Goal: Task Accomplishment & Management: Complete application form

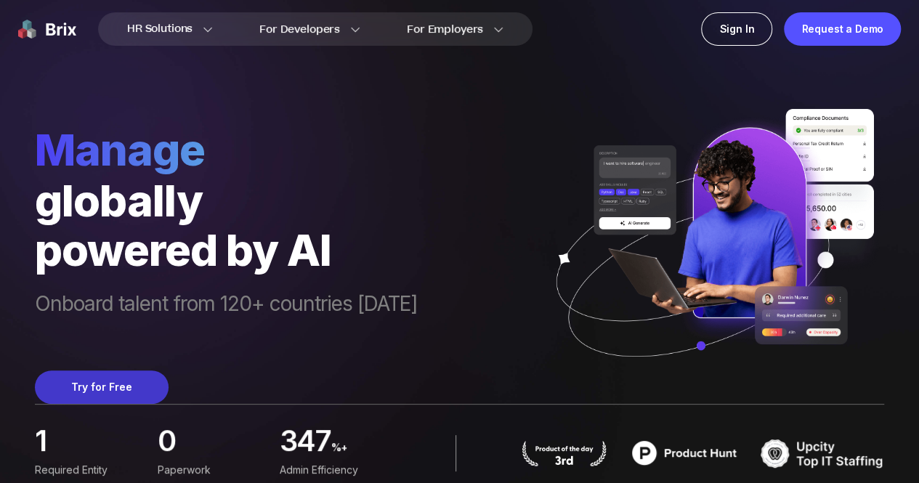
click at [112, 389] on button "Try for Free" at bounding box center [102, 387] width 134 height 33
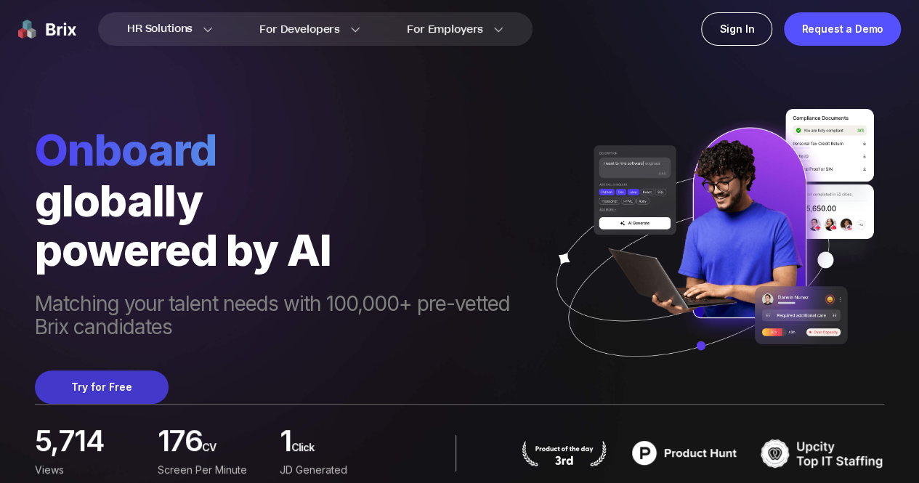
click at [99, 385] on button "Try for Free" at bounding box center [102, 387] width 134 height 33
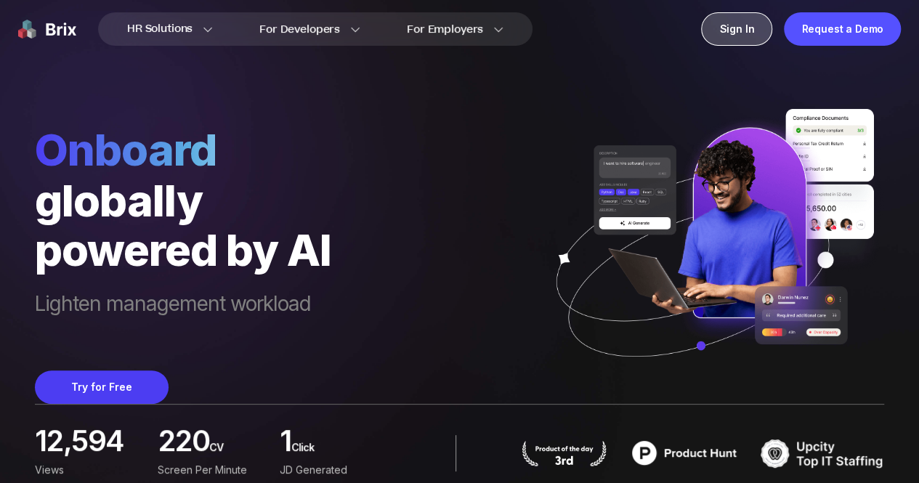
click at [743, 28] on div "Sign In" at bounding box center [736, 28] width 71 height 33
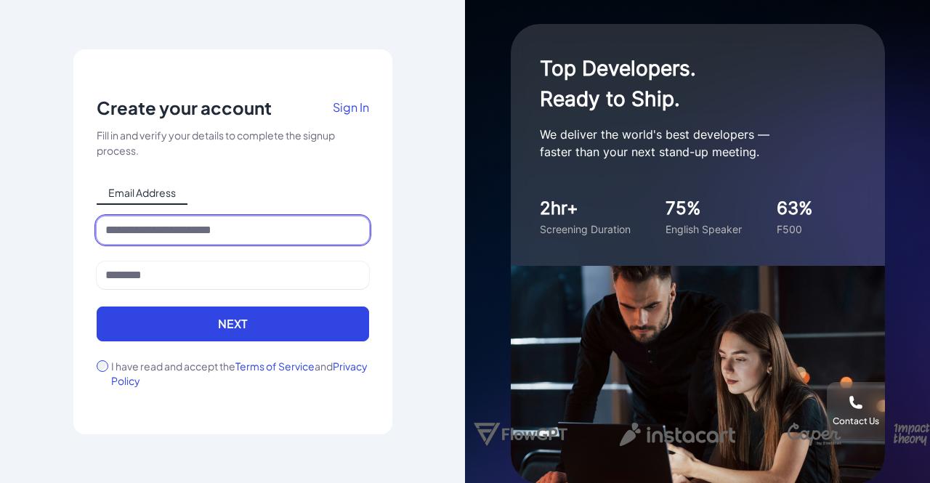
click at [167, 236] on input at bounding box center [233, 231] width 273 height 28
type input "**********"
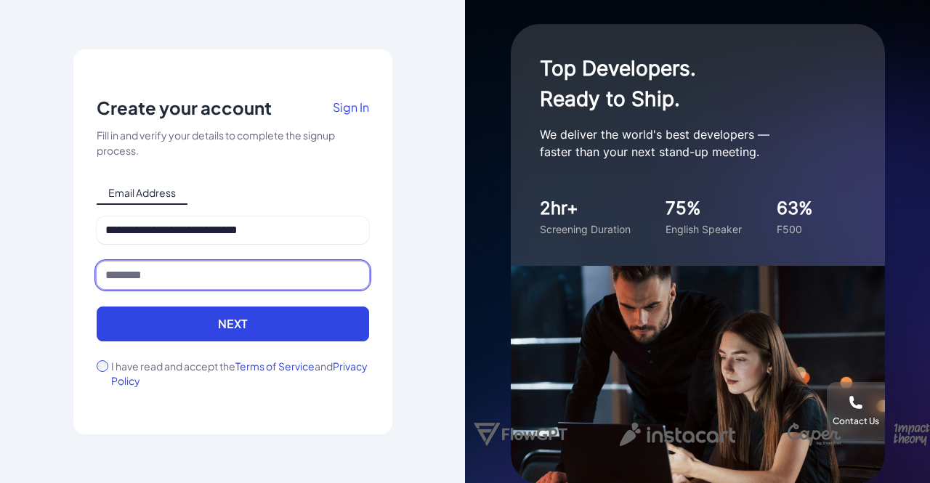
click at [199, 277] on input at bounding box center [233, 276] width 273 height 28
type input "********"
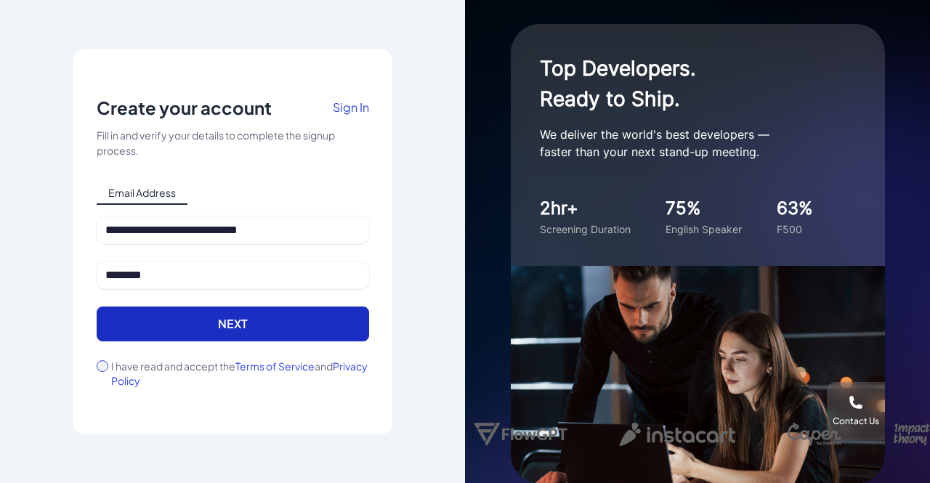
click at [217, 329] on button "Next" at bounding box center [233, 324] width 273 height 35
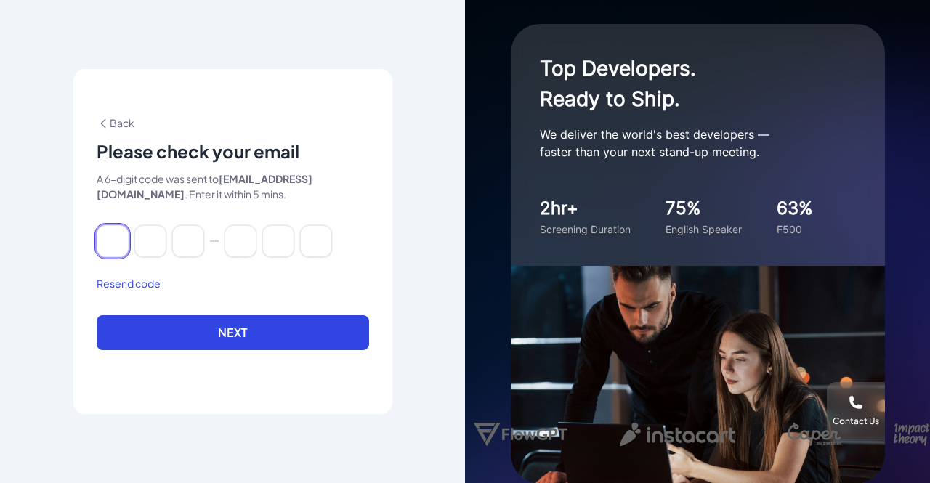
click at [105, 245] on input at bounding box center [113, 241] width 32 height 32
type input "*"
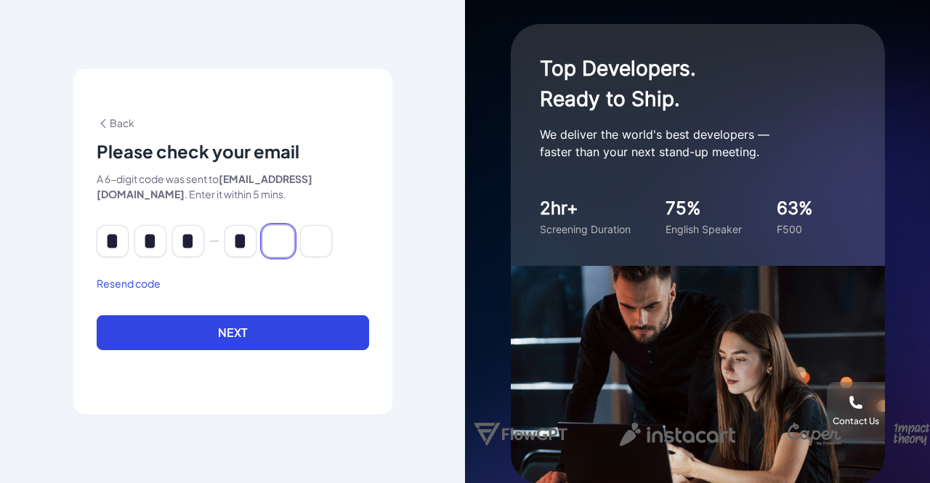
type input "*"
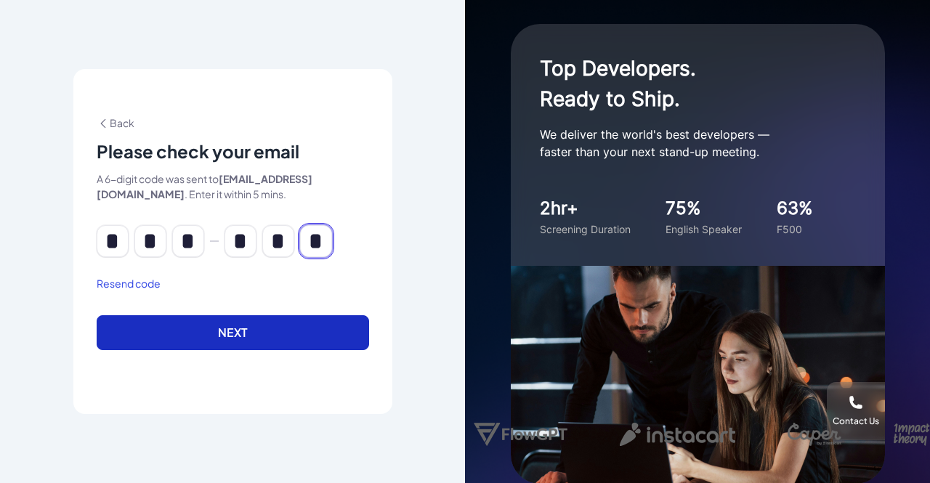
type input "*"
click at [214, 331] on button "Next" at bounding box center [233, 332] width 273 height 35
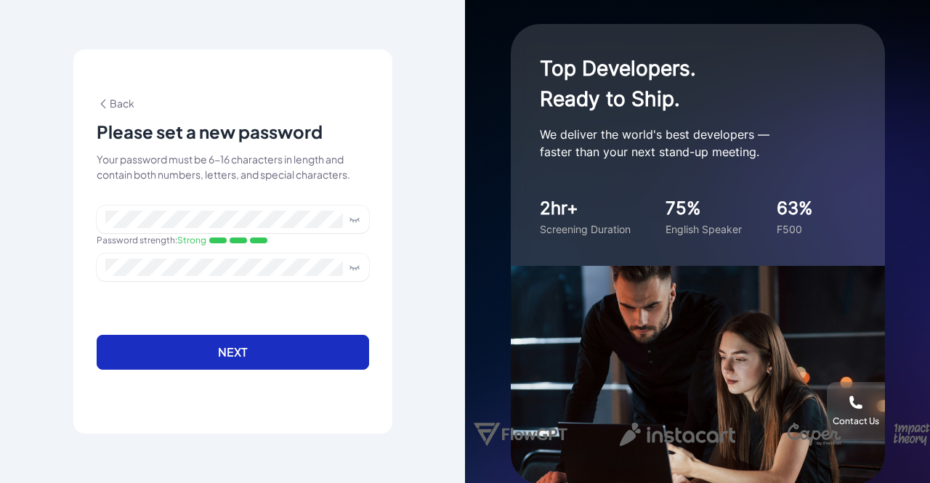
click at [271, 363] on button "Next" at bounding box center [233, 352] width 273 height 35
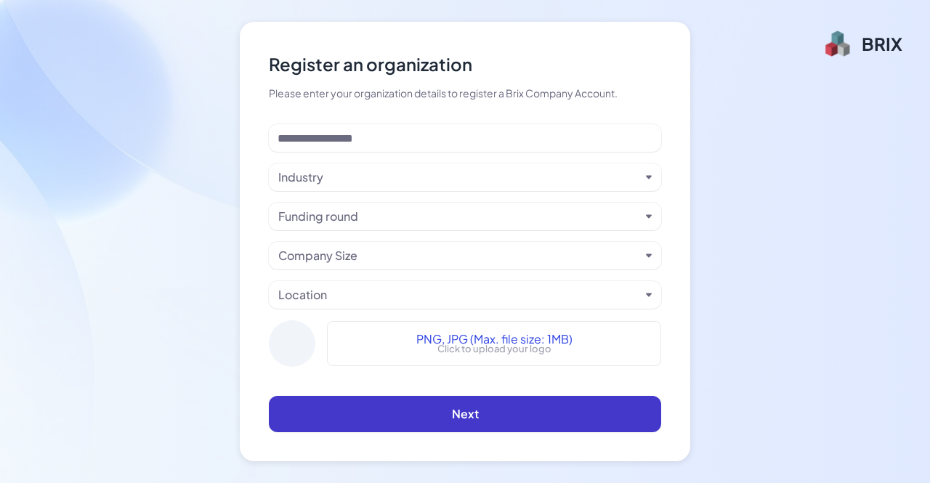
click at [483, 403] on button "Next" at bounding box center [465, 414] width 393 height 36
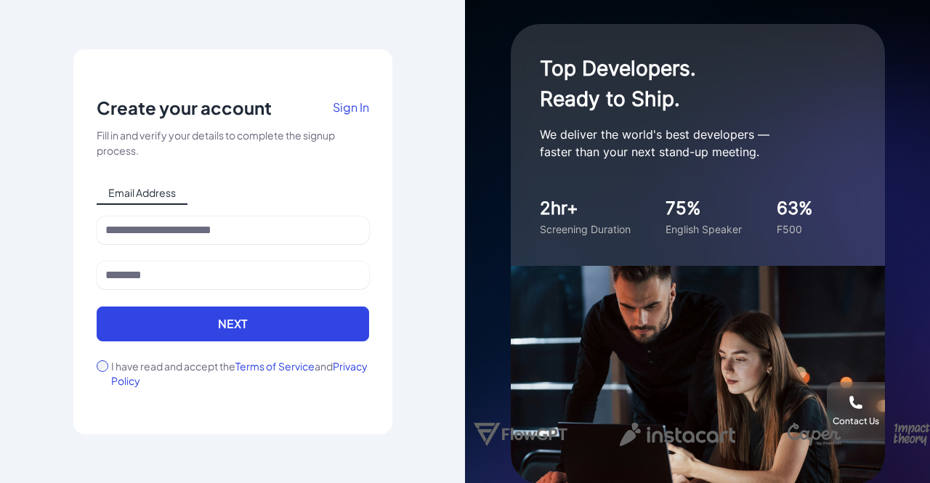
click at [180, 187] on span "Email Address" at bounding box center [142, 193] width 91 height 23
click at [141, 196] on span "Email Address" at bounding box center [142, 193] width 91 height 23
click at [153, 225] on input at bounding box center [233, 231] width 273 height 28
type input "**********"
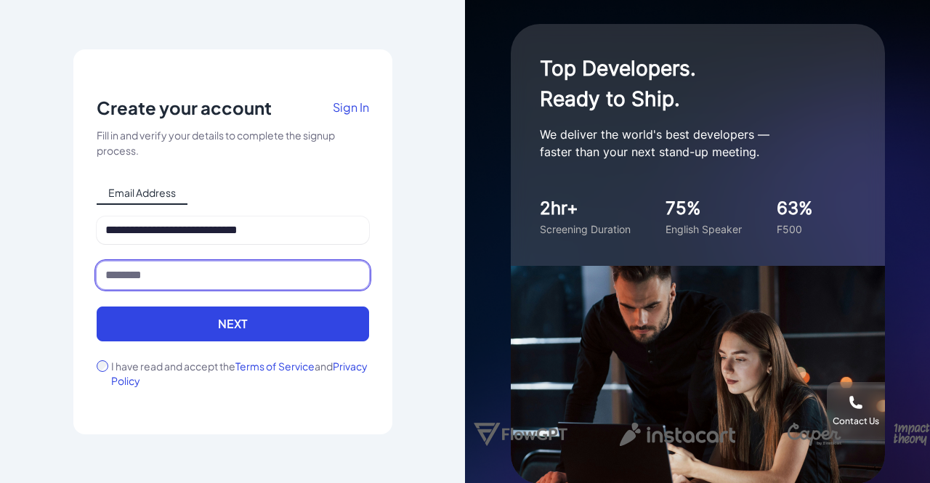
click at [206, 277] on input at bounding box center [233, 276] width 273 height 28
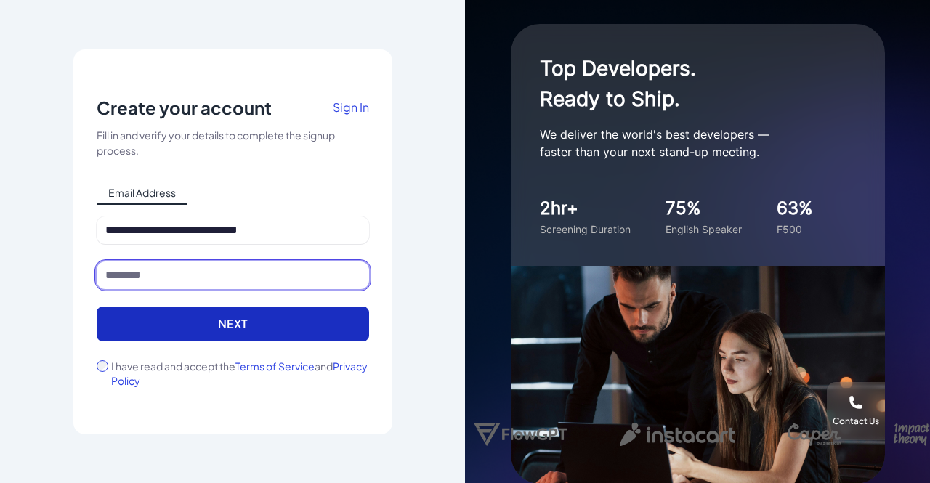
drag, startPoint x: 206, startPoint y: 277, endPoint x: 207, endPoint y: 321, distance: 43.6
click at [207, 321] on form "**********" at bounding box center [233, 303] width 273 height 172
type input "********"
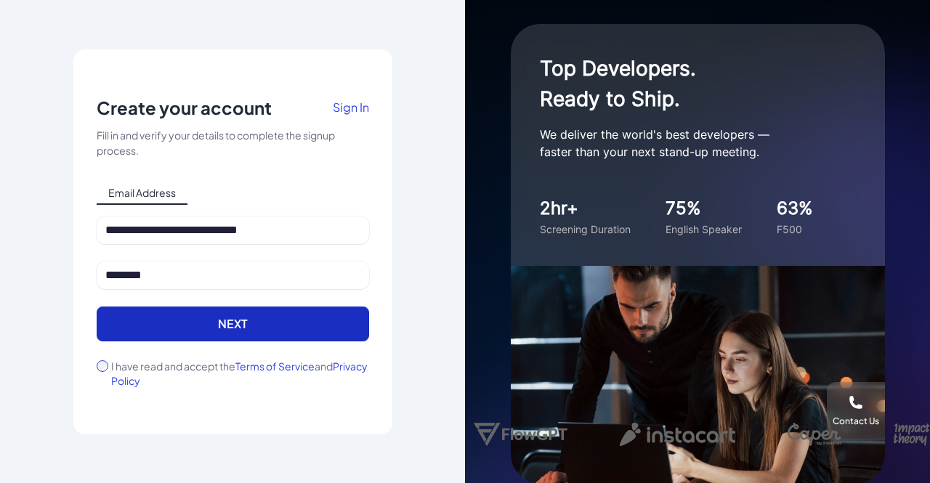
click at [250, 326] on button "Next" at bounding box center [233, 324] width 273 height 35
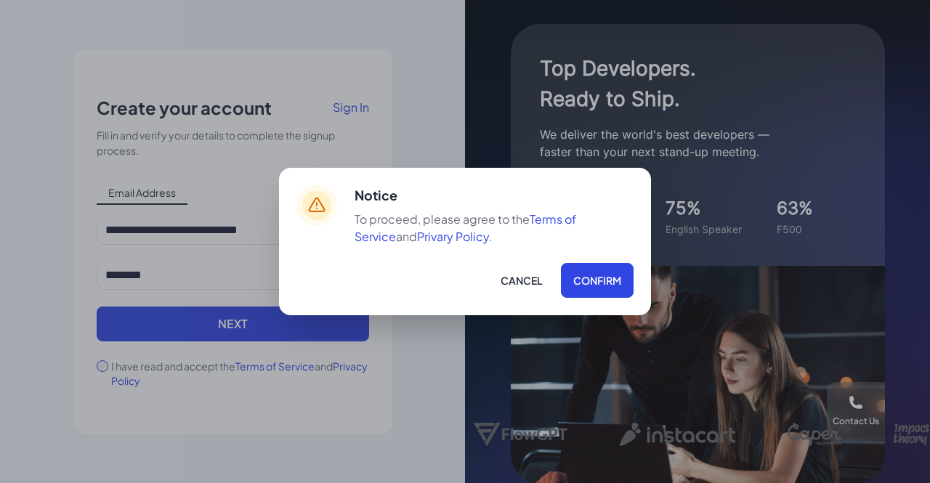
drag, startPoint x: 592, startPoint y: 283, endPoint x: 131, endPoint y: 289, distance: 460.9
click at [131, 289] on div "Notice To proceed, please agree to the Terms of Service and Privary Policy . Ca…" at bounding box center [465, 241] width 930 height 483
click at [523, 287] on button "Cancel" at bounding box center [521, 280] width 67 height 35
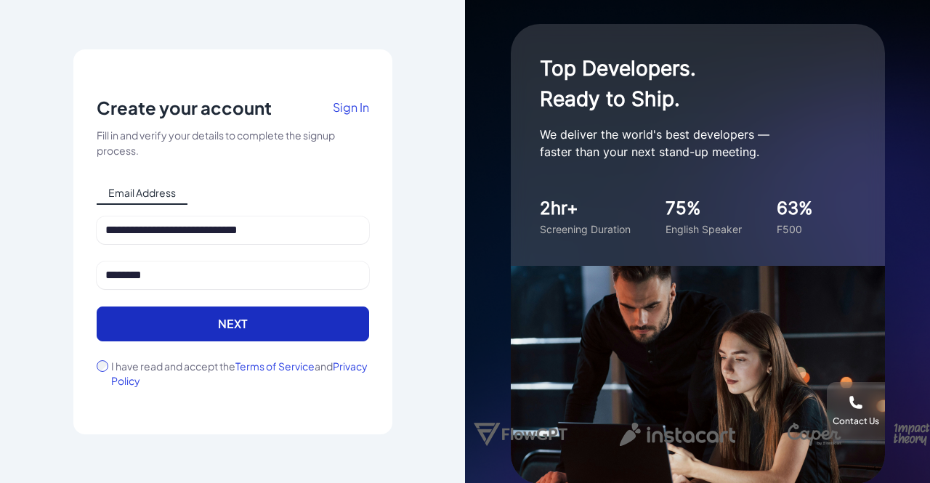
click at [270, 319] on button "Next" at bounding box center [233, 324] width 273 height 35
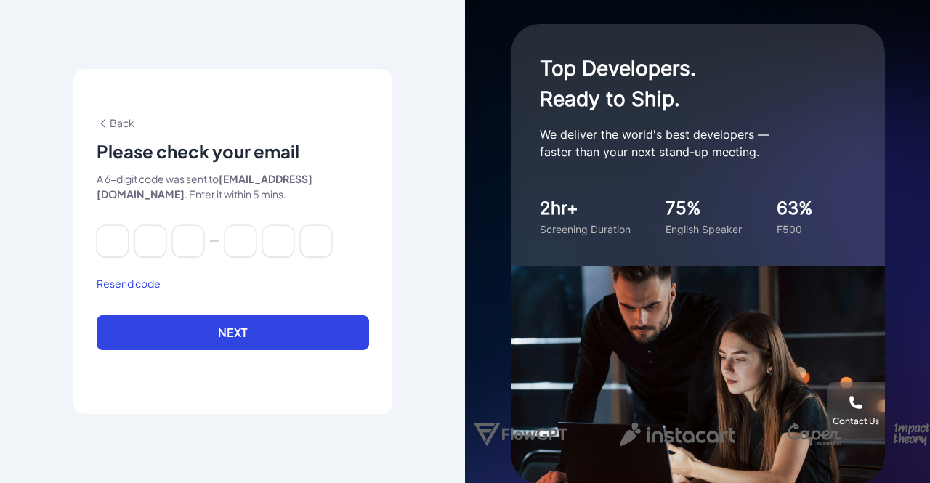
click at [128, 288] on button "Resend code" at bounding box center [129, 283] width 64 height 15
click at [102, 257] on input at bounding box center [113, 241] width 32 height 32
type input "*"
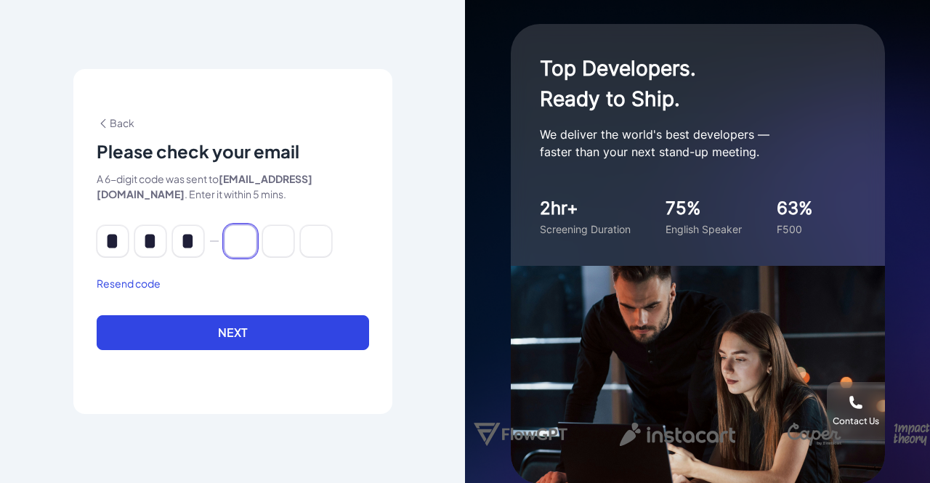
type input "*"
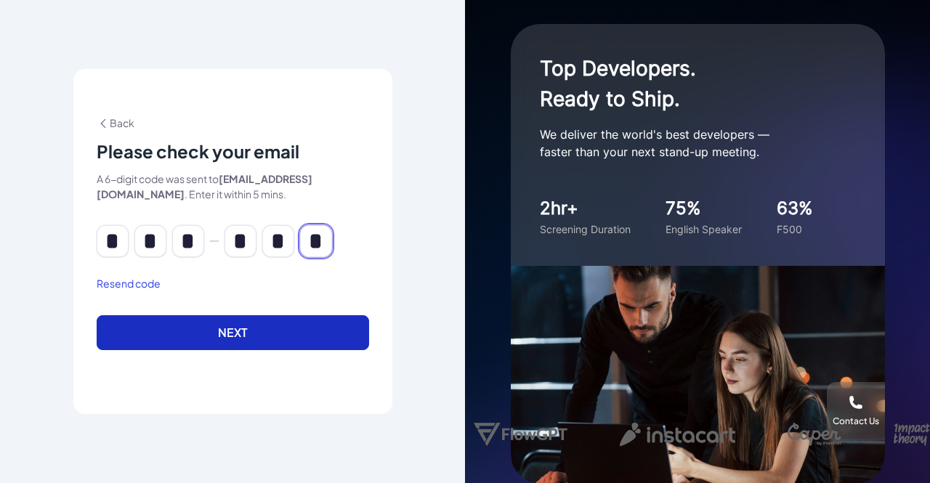
type input "*"
click at [244, 345] on button "Next" at bounding box center [233, 332] width 273 height 35
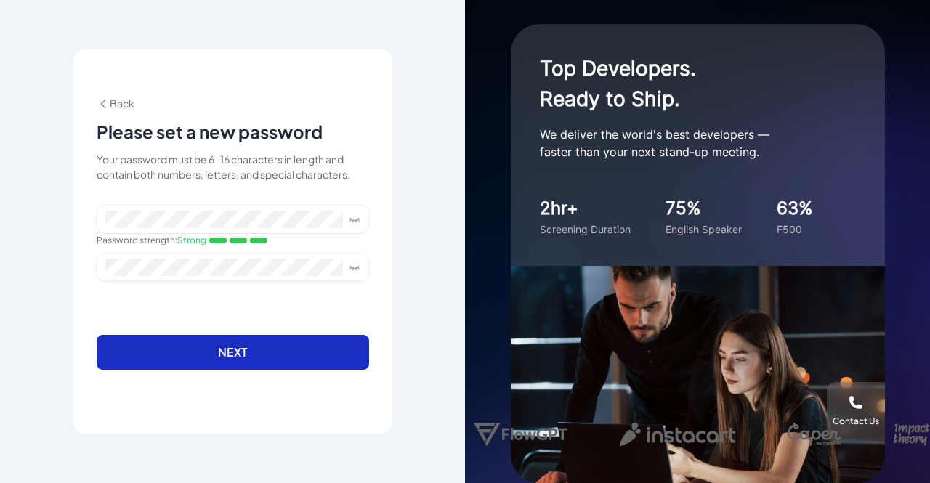
click at [247, 363] on button "Next" at bounding box center [233, 352] width 273 height 35
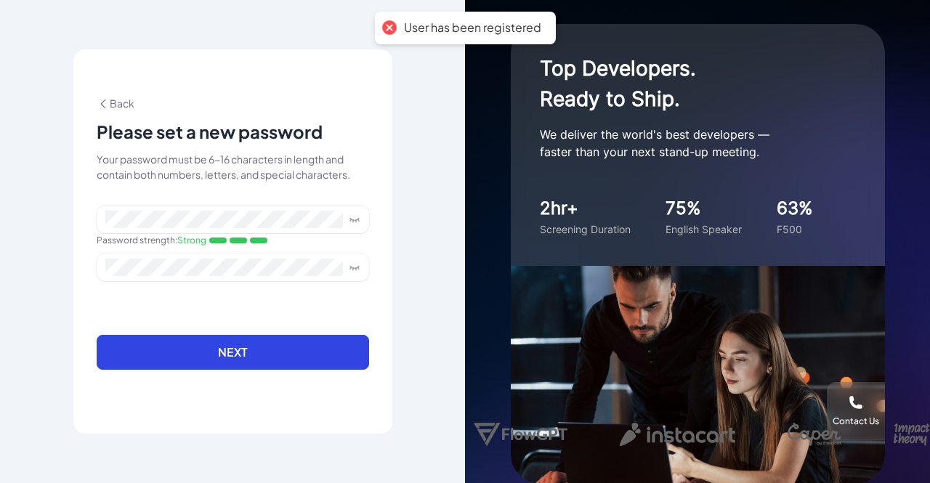
click at [480, 27] on div "User has been registered" at bounding box center [472, 27] width 137 height 15
click at [503, 36] on div "User has been registered" at bounding box center [465, 28] width 181 height 33
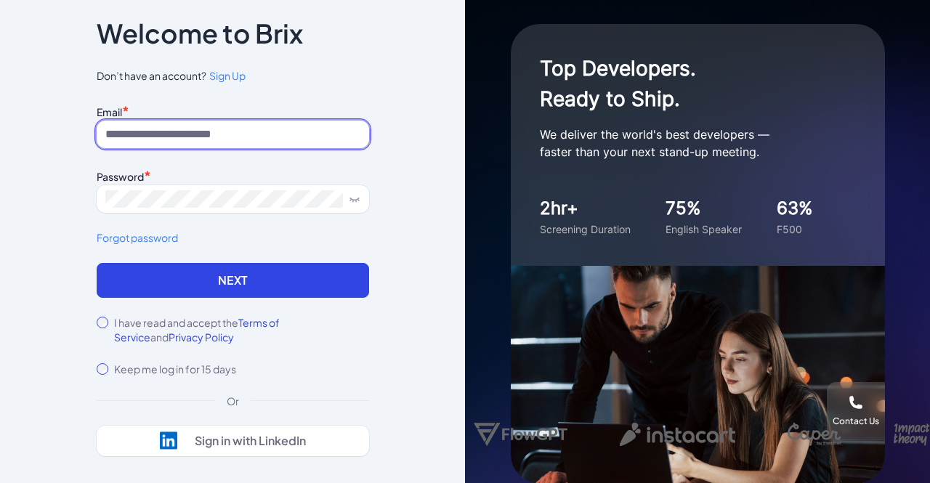
click at [224, 129] on input at bounding box center [233, 135] width 273 height 28
type input "**********"
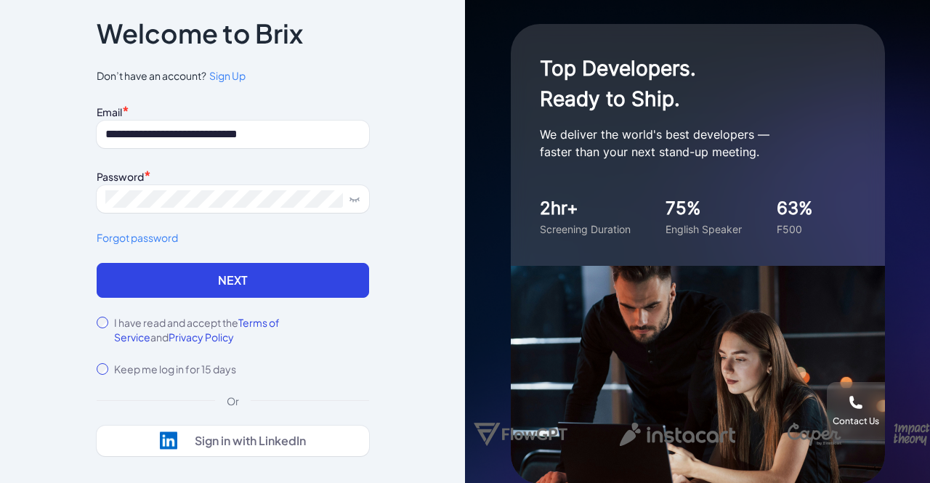
click at [100, 335] on div "I have read and accept the Terms of Service and Privacy Policy" at bounding box center [233, 329] width 273 height 29
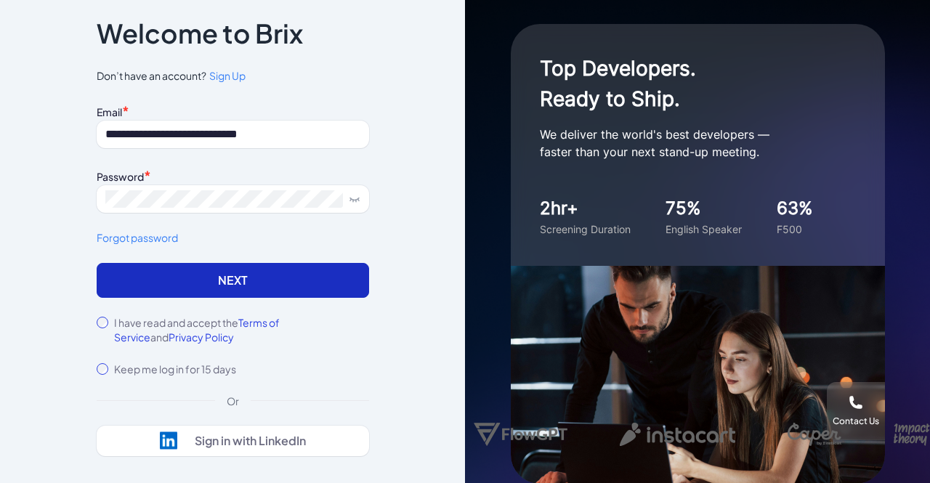
click at [256, 275] on button "Next" at bounding box center [233, 280] width 273 height 35
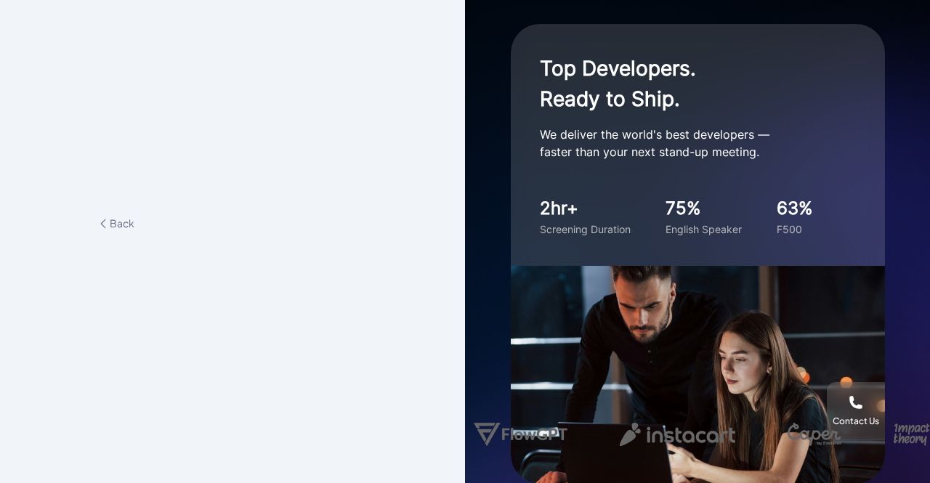
click at [126, 220] on span "Back" at bounding box center [116, 223] width 38 height 13
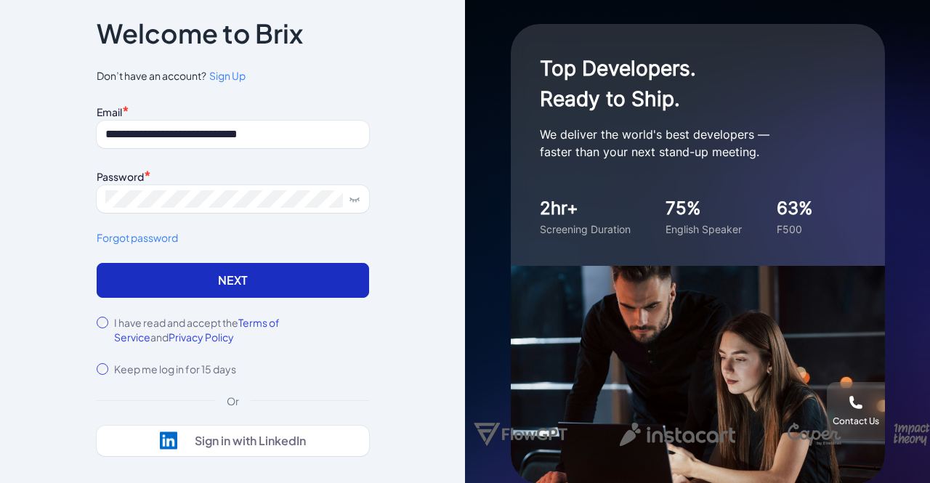
click at [254, 262] on form "**********" at bounding box center [233, 238] width 273 height 275
click at [254, 276] on button "Next" at bounding box center [233, 280] width 273 height 35
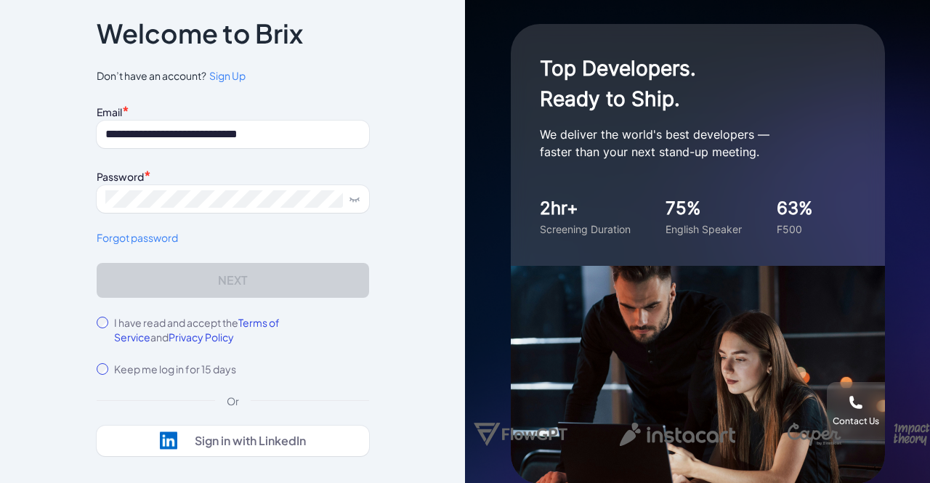
click at [254, 276] on form "**********" at bounding box center [233, 238] width 273 height 275
